Goal: Transaction & Acquisition: Purchase product/service

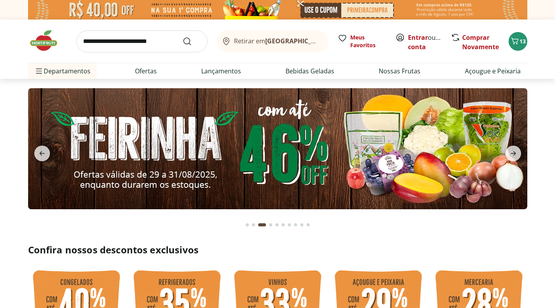
click at [516, 152] on icon "next" at bounding box center [513, 153] width 9 height 9
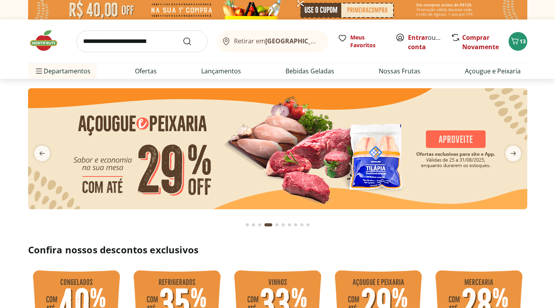
click at [516, 152] on icon "next" at bounding box center [513, 153] width 9 height 9
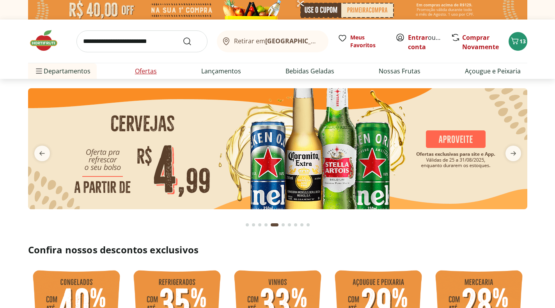
click at [148, 71] on link "Ofertas" at bounding box center [146, 70] width 22 height 9
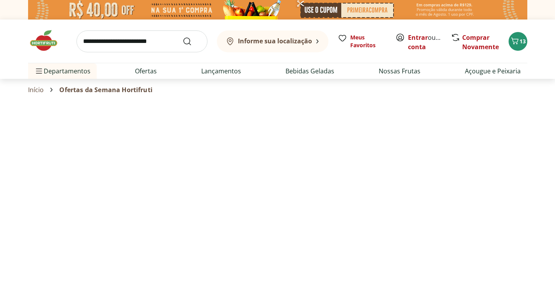
select select "**********"
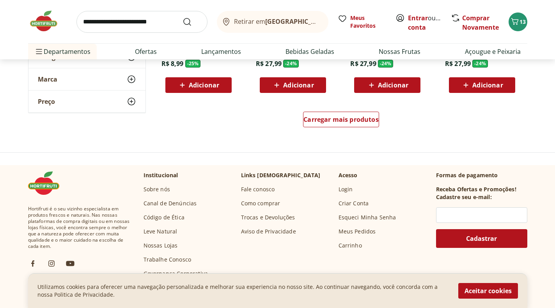
scroll to position [543, 0]
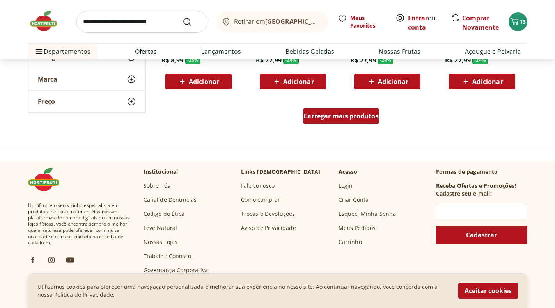
click at [320, 113] on span "Carregar mais produtos" at bounding box center [340, 116] width 75 height 6
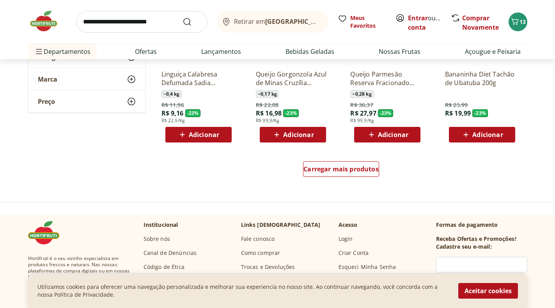
scroll to position [1026, 0]
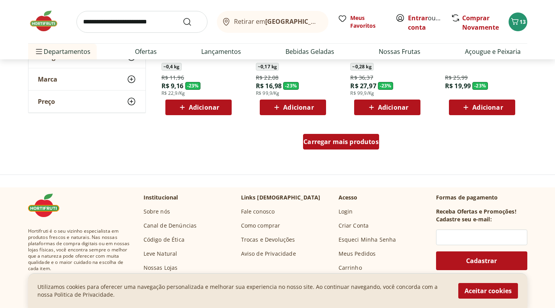
click at [363, 140] on span "Carregar mais produtos" at bounding box center [340, 141] width 75 height 6
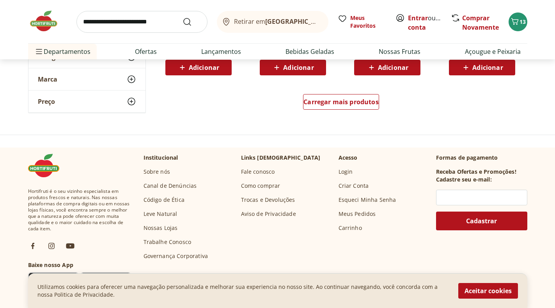
scroll to position [1603, 0]
